Goal: Task Accomplishment & Management: Use online tool/utility

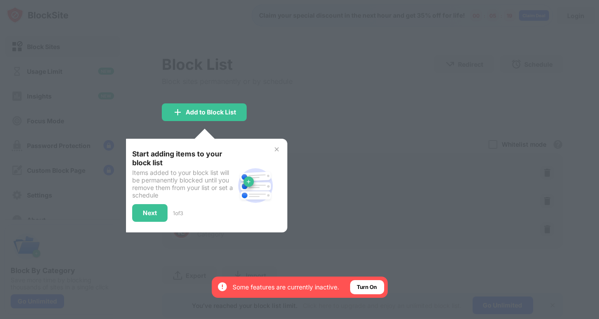
click at [277, 148] on img at bounding box center [276, 149] width 7 height 7
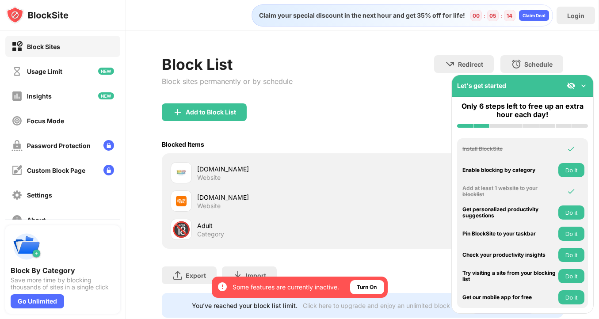
scroll to position [29, 0]
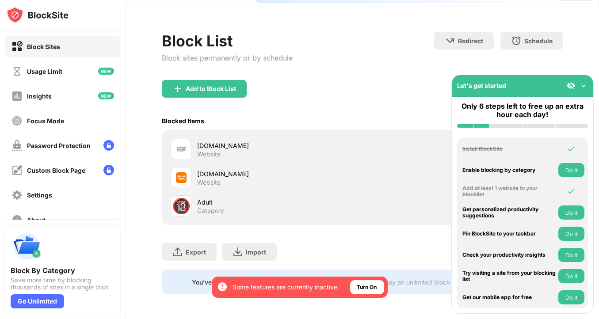
click at [208, 198] on div "Adult" at bounding box center [279, 202] width 165 height 9
click at [186, 202] on div "🔞" at bounding box center [181, 206] width 19 height 18
click at [372, 69] on div "Block List Block sites permanently or by schedule Redirect Choose a site to be …" at bounding box center [362, 56] width 401 height 48
click at [400, 38] on div "Block List Block sites permanently or by schedule Redirect Choose a site to be …" at bounding box center [362, 56] width 401 height 48
click at [370, 55] on div "Block List Block sites permanently or by schedule Redirect Choose a site to be …" at bounding box center [362, 56] width 401 height 48
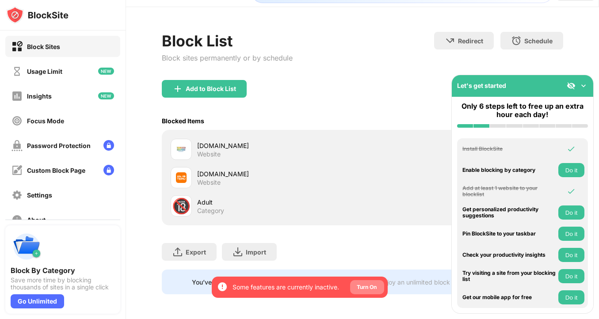
click at [371, 286] on div "Turn On" at bounding box center [367, 287] width 20 height 9
